Goal: Task Accomplishment & Management: Manage account settings

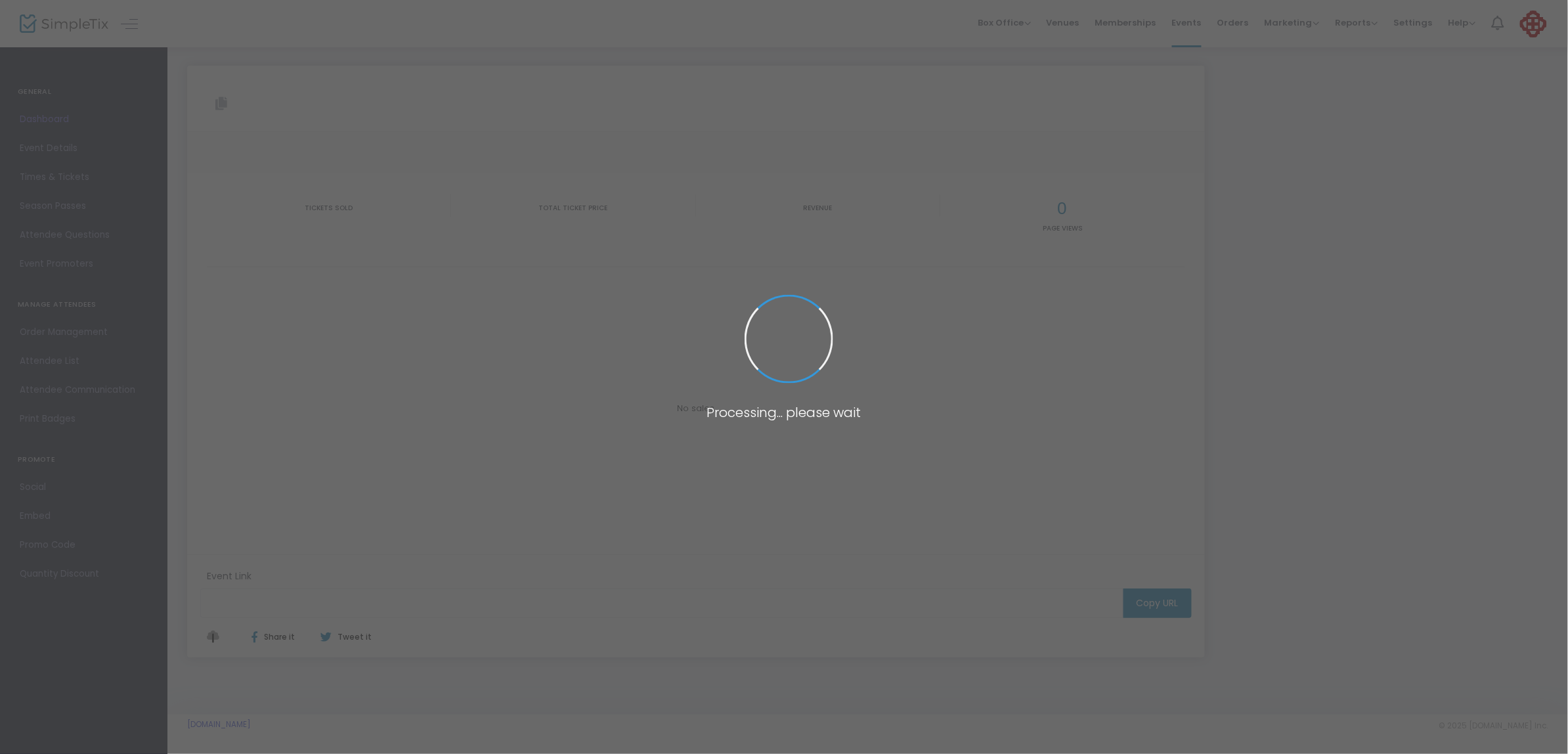
type input "[URL][DOMAIN_NAME][PERSON_NAME]"
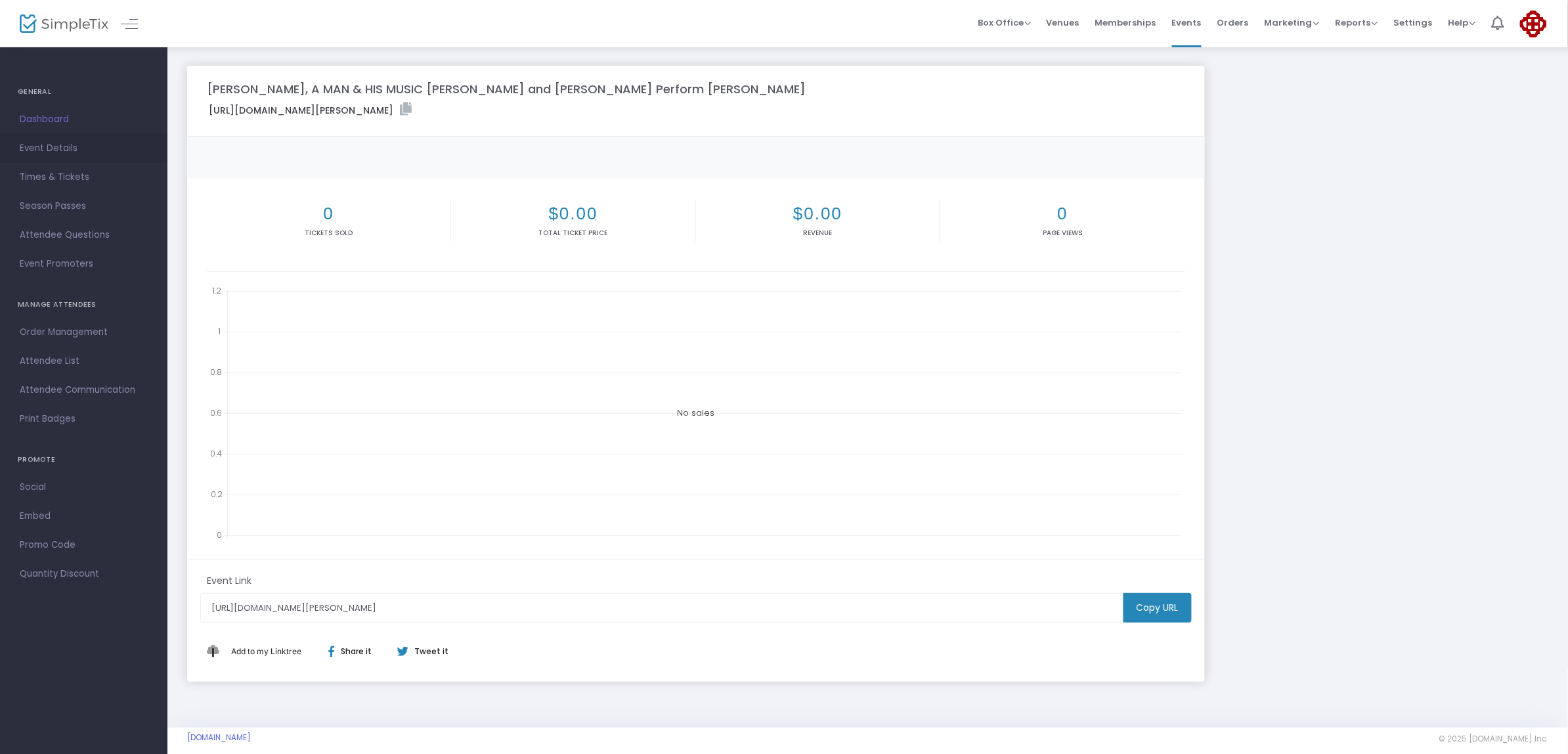
click at [43, 146] on span "Event Details" at bounding box center [84, 148] width 128 height 17
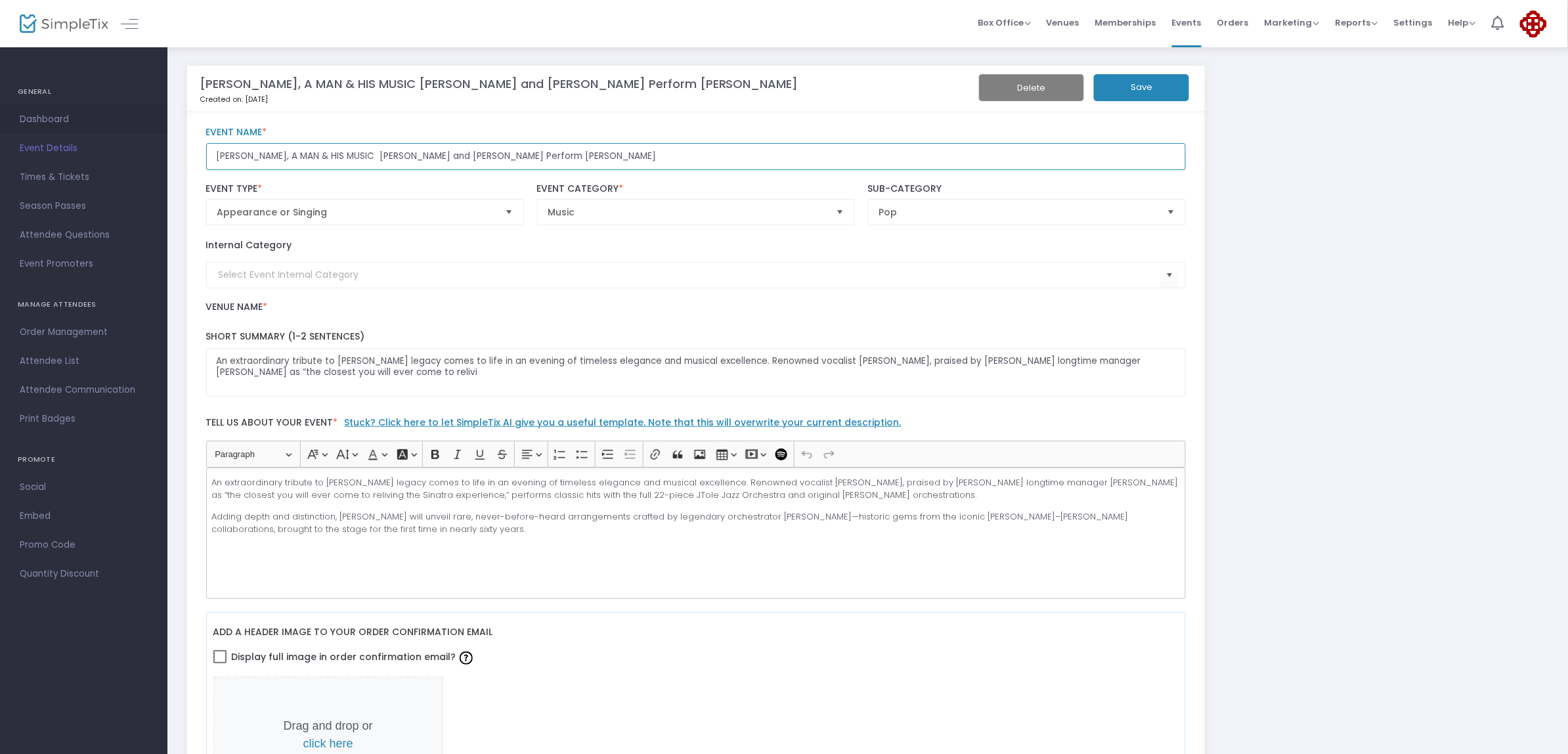
drag, startPoint x: 624, startPoint y: 156, endPoint x: 0, endPoint y: 133, distance: 624.4
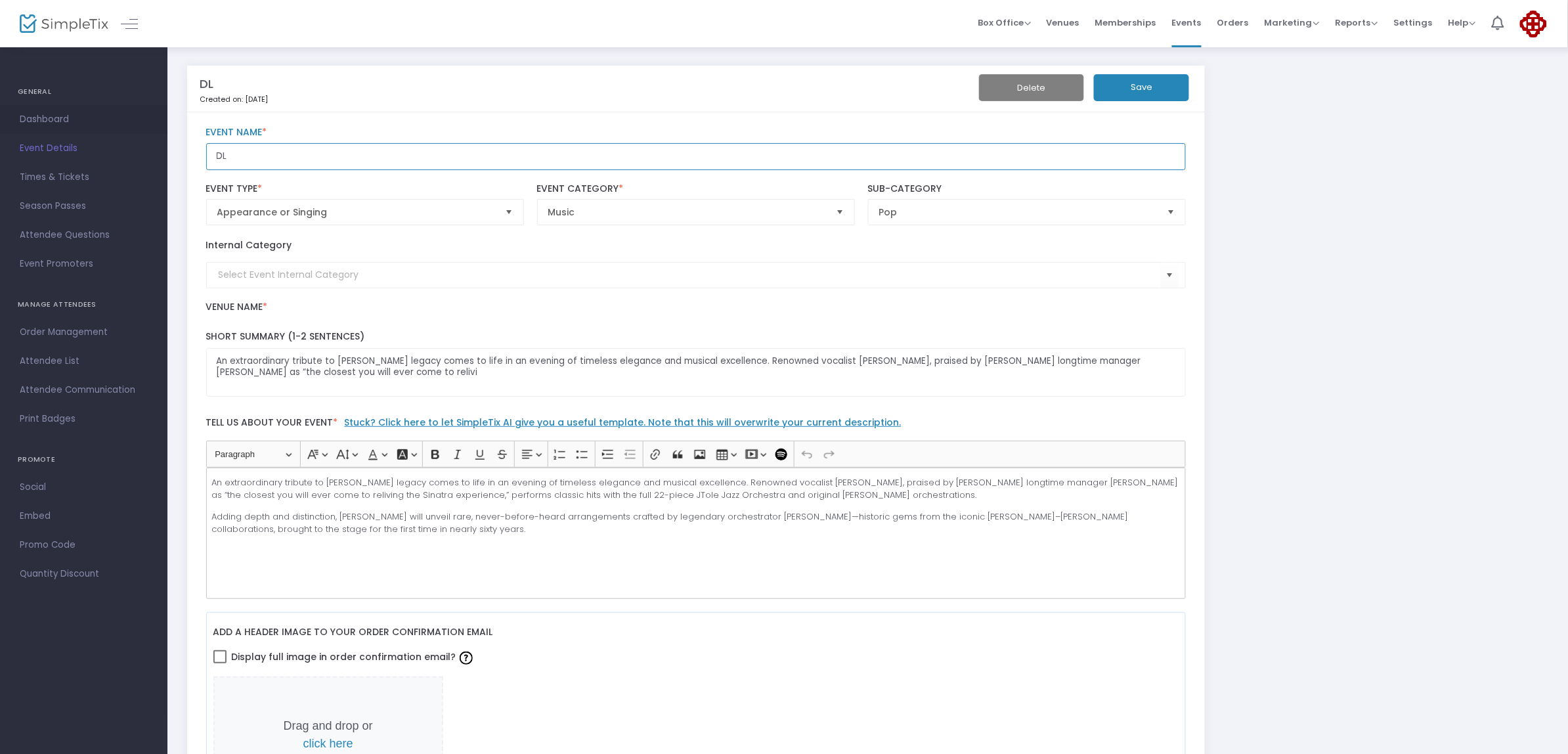
type input "D"
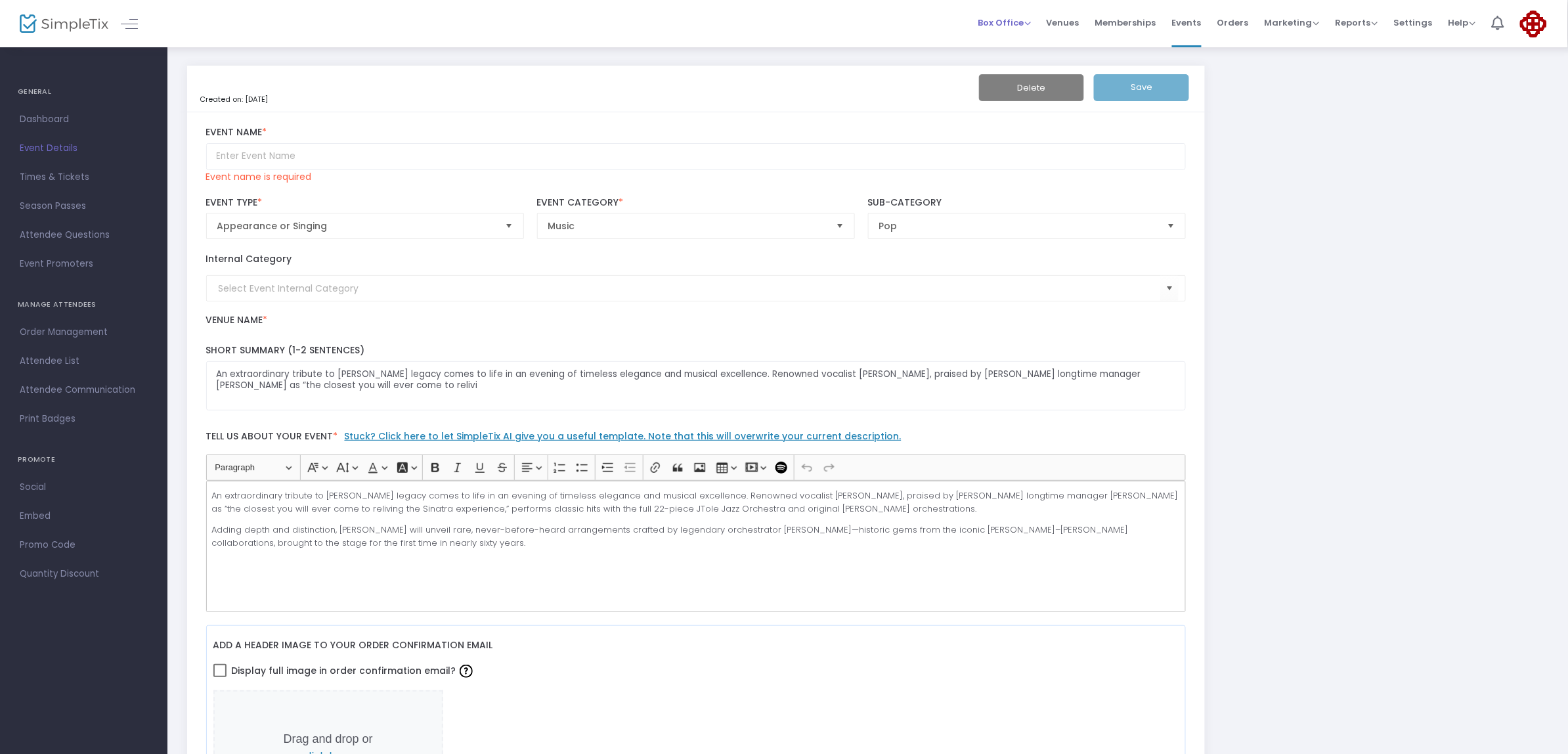
click at [1024, 16] on div "Box Office Sell Tickets Bookings Sell Season Pass" at bounding box center [1005, 23] width 53 height 13
click at [1019, 24] on span "Box Office" at bounding box center [1005, 23] width 53 height 13
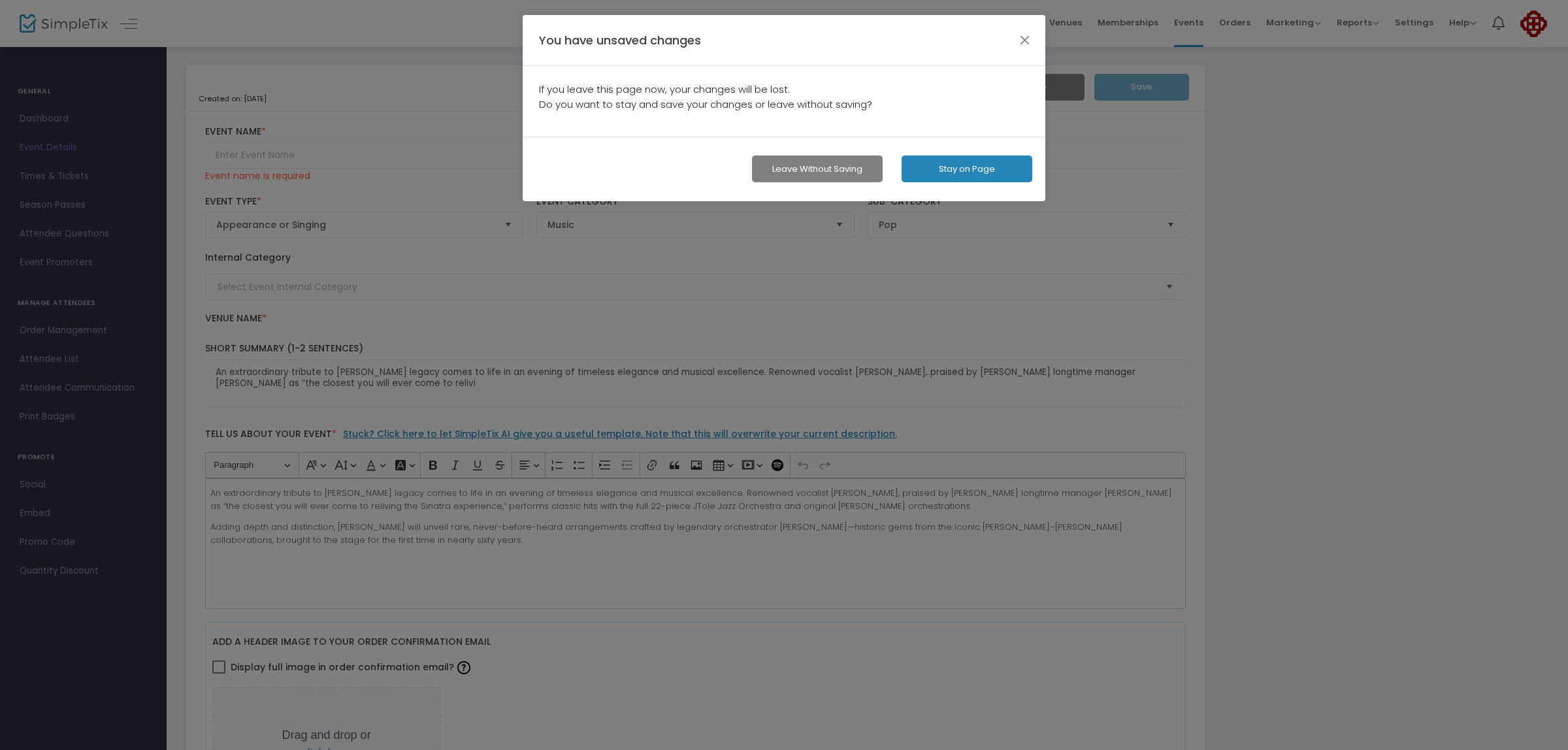
click at [818, 168] on button "Leave without Saving" at bounding box center [817, 169] width 131 height 27
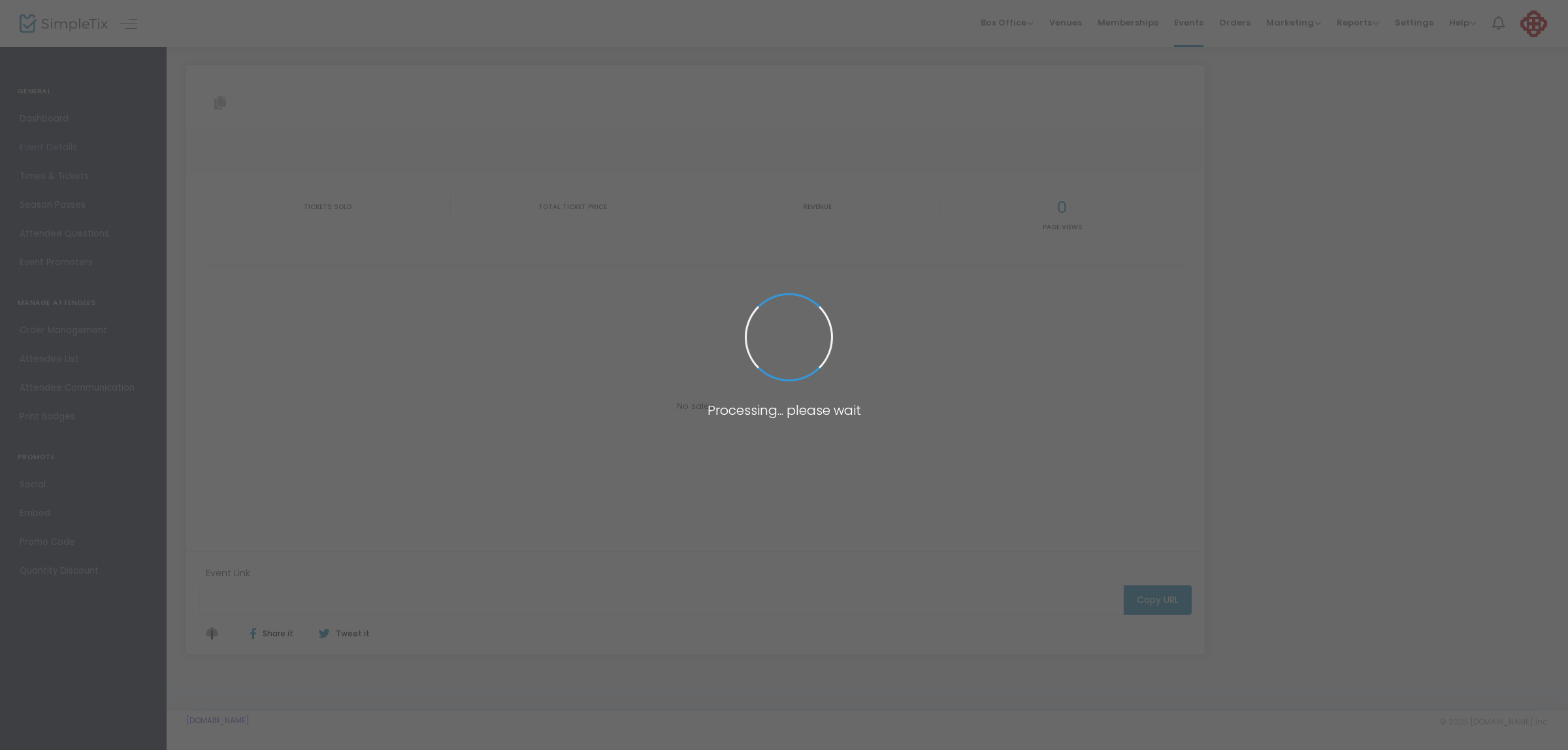
type input "[URL][DOMAIN_NAME][PERSON_NAME]"
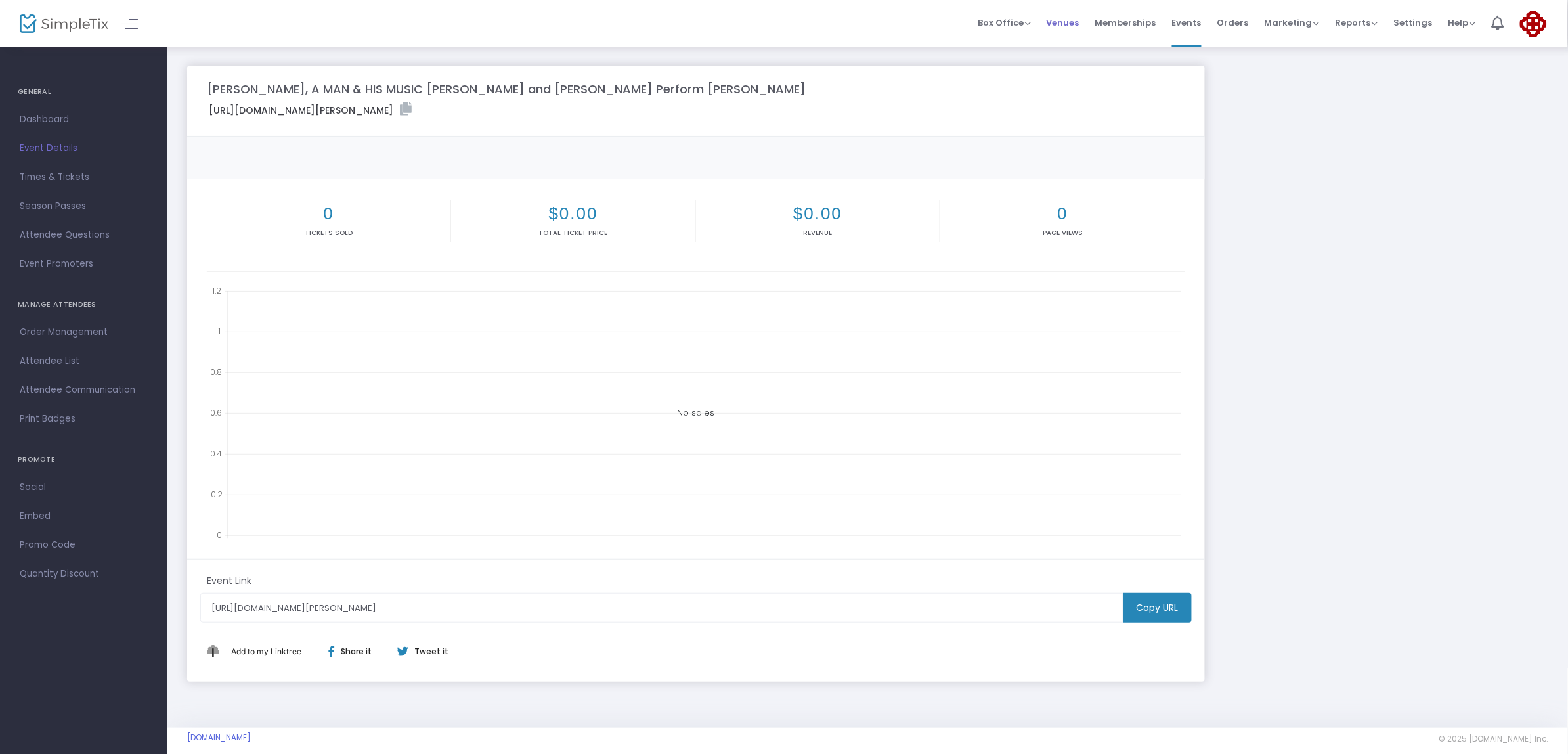
click at [1076, 20] on span "Venues" at bounding box center [1063, 23] width 33 height 34
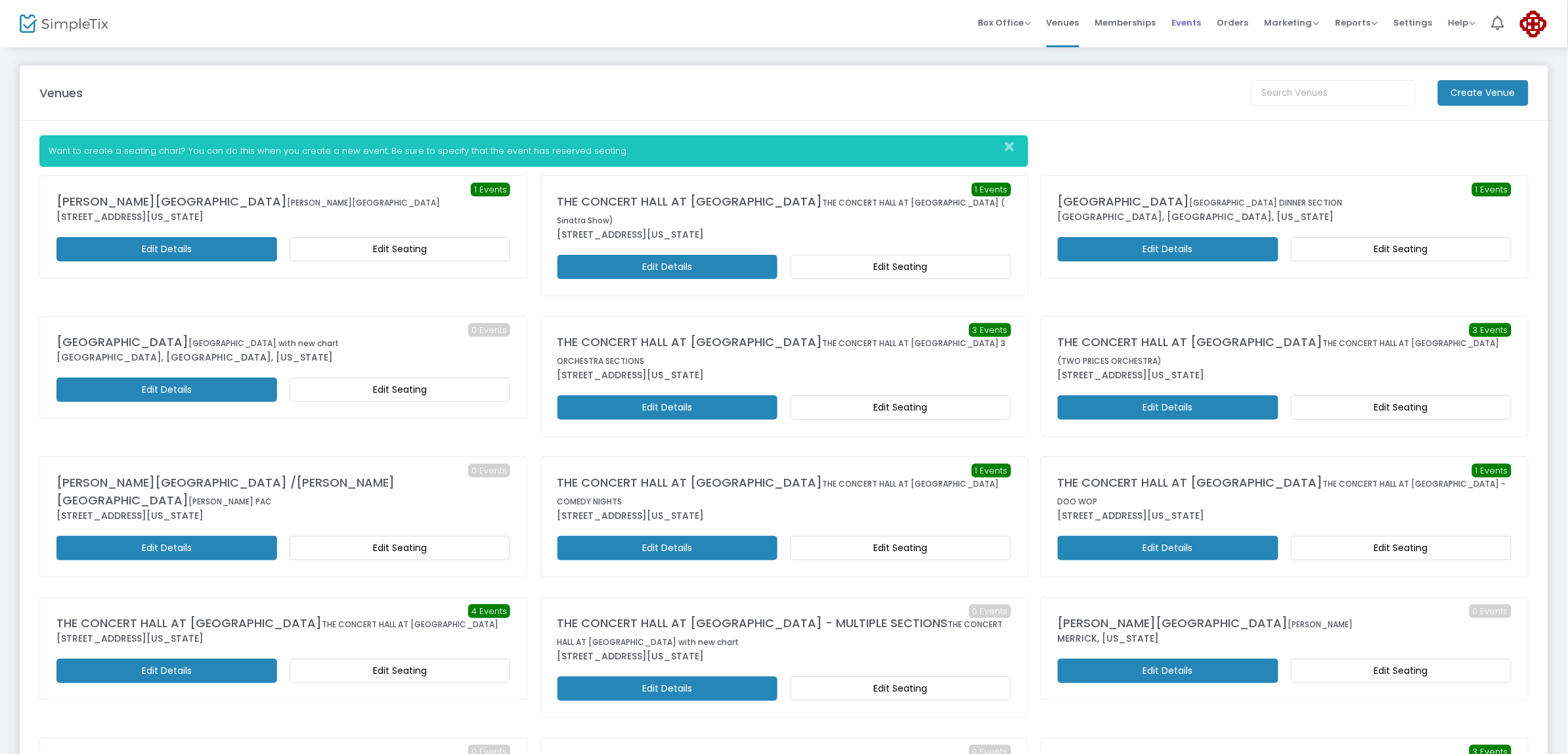
click at [1196, 23] on span "Events" at bounding box center [1187, 23] width 30 height 34
